Goal: Navigation & Orientation: Find specific page/section

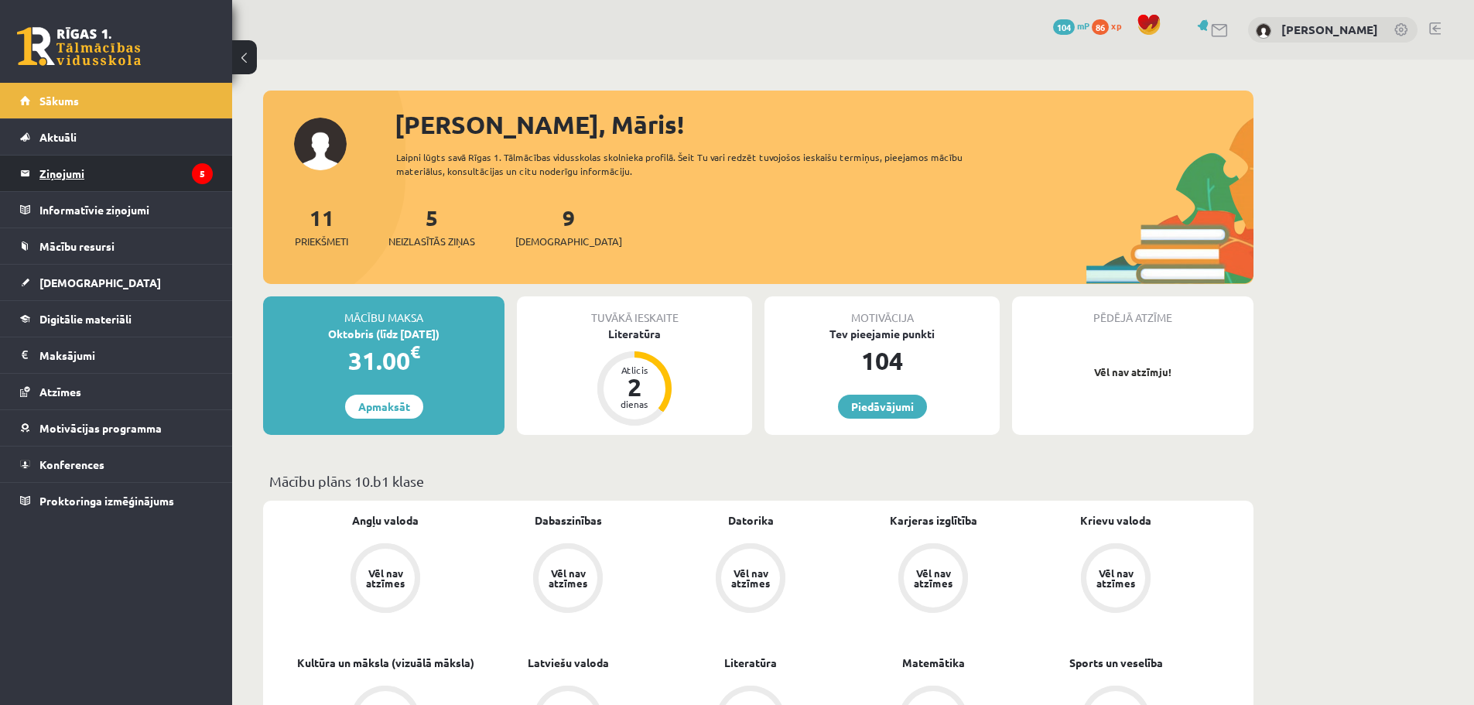
click at [159, 179] on legend "Ziņojumi 5" at bounding box center [125, 174] width 173 height 36
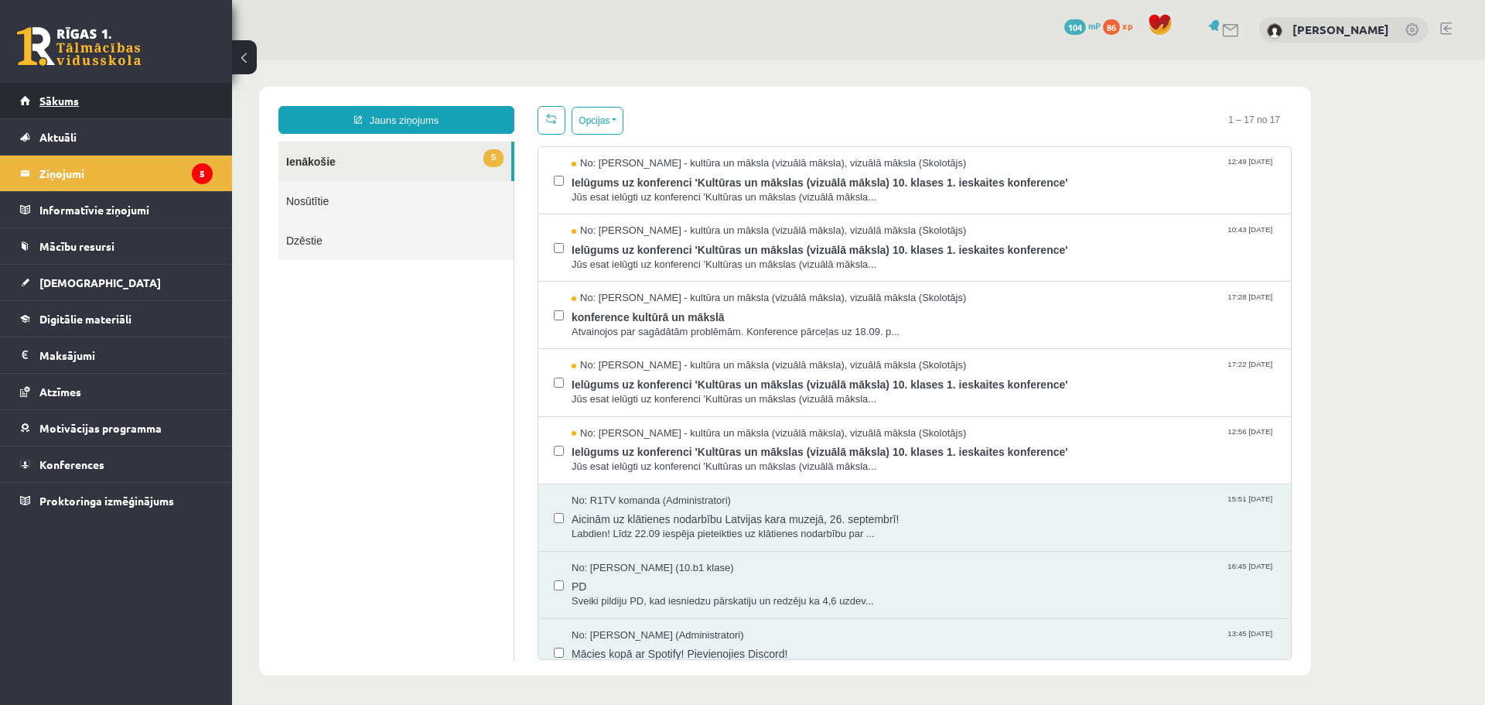
click at [70, 97] on span "Sākums" at bounding box center [58, 101] width 39 height 14
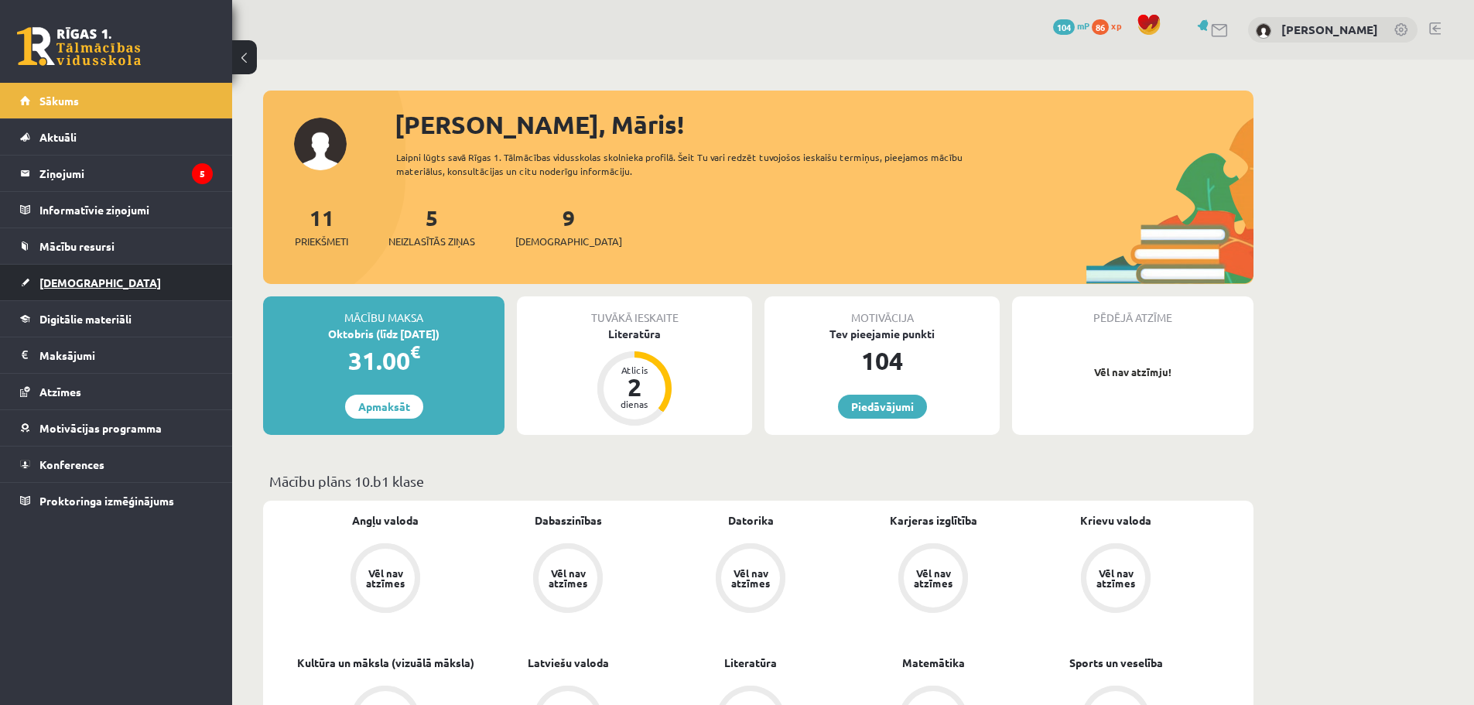
click at [91, 292] on link "[DEMOGRAPHIC_DATA]" at bounding box center [116, 283] width 193 height 36
